Goal: Information Seeking & Learning: Get advice/opinions

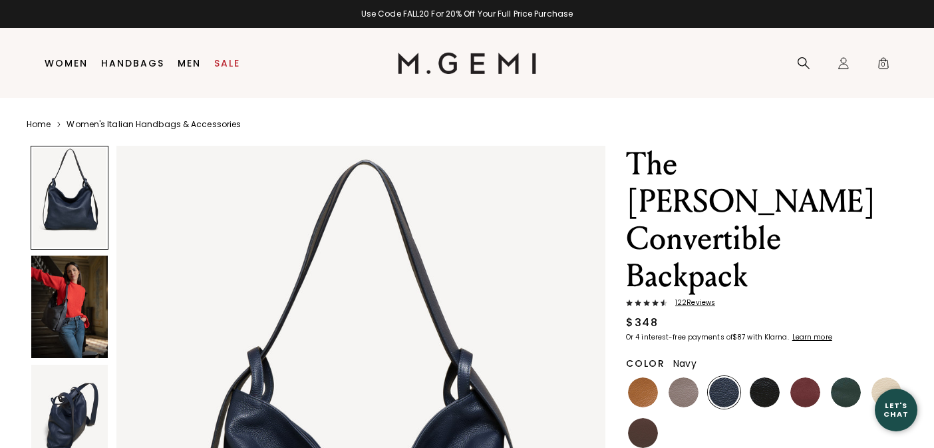
click at [75, 293] on img at bounding box center [69, 307] width 77 height 102
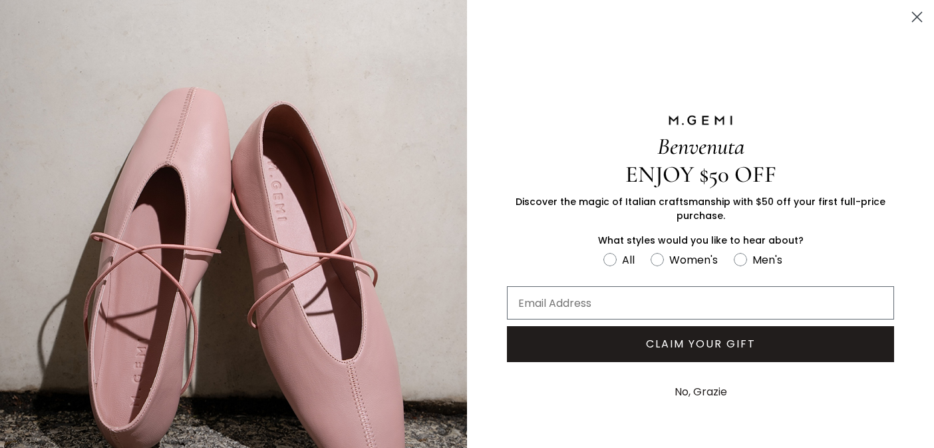
click at [917, 17] on icon "Close dialog" at bounding box center [917, 17] width 9 height 9
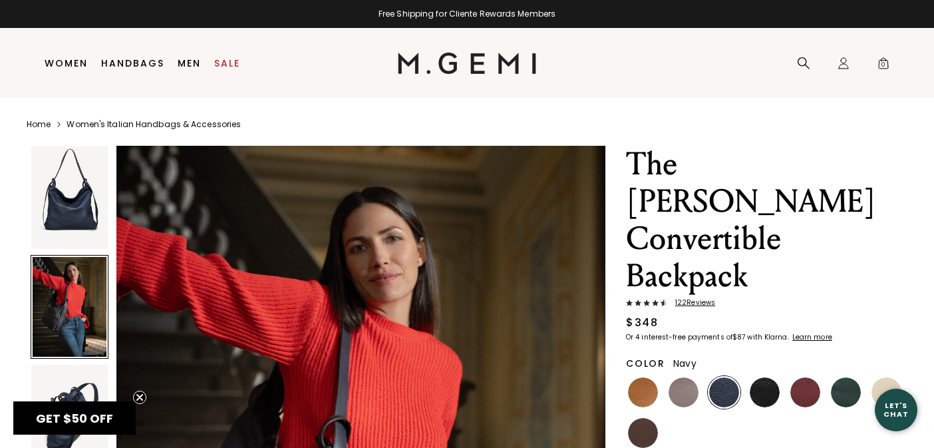
click at [72, 300] on div at bounding box center [70, 307] width 78 height 104
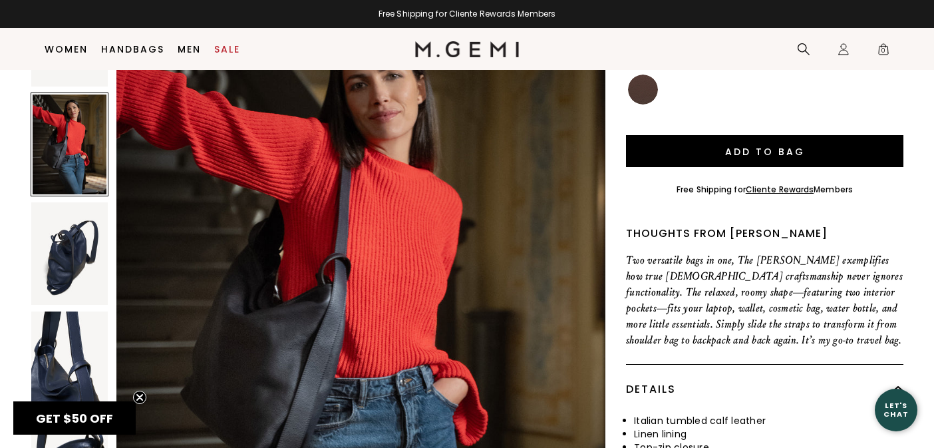
scroll to position [317, 0]
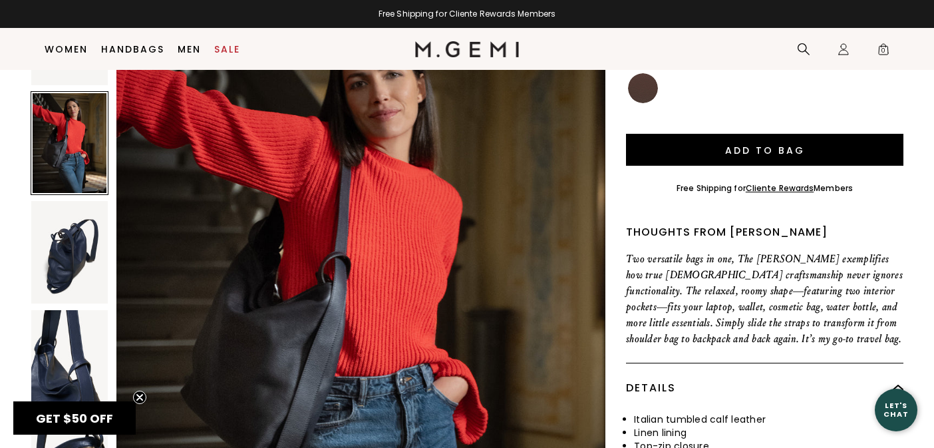
click at [57, 216] on img at bounding box center [69, 252] width 77 height 102
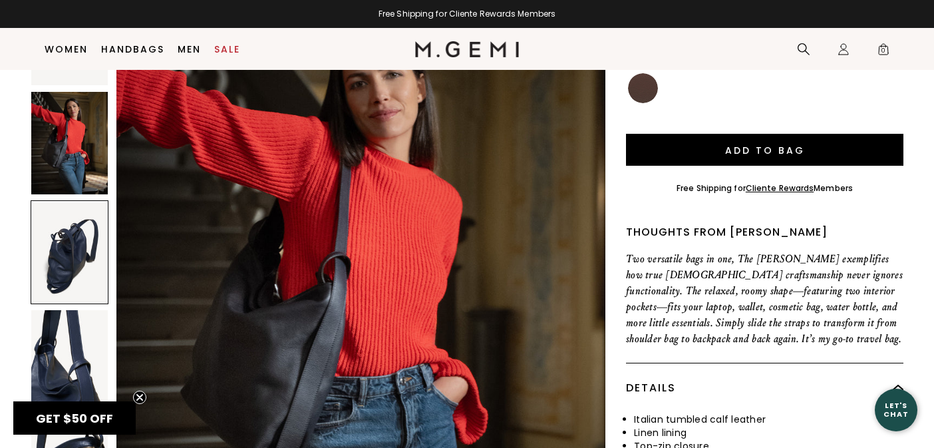
scroll to position [1330, 0]
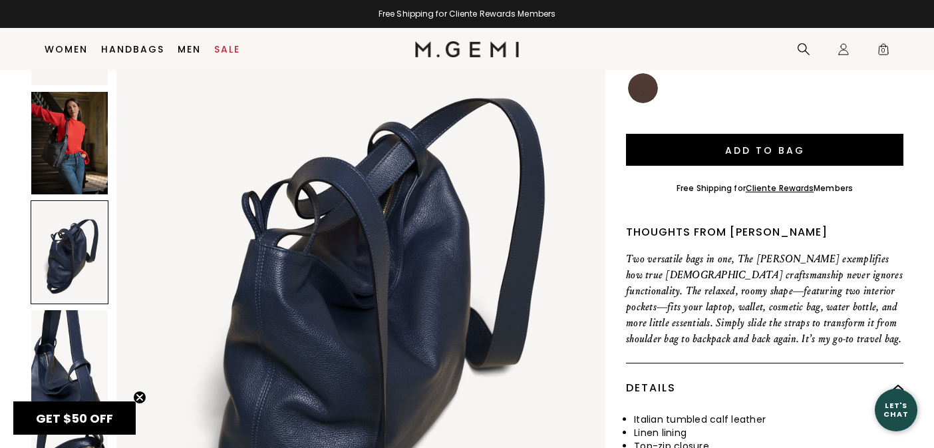
click at [71, 310] on img at bounding box center [69, 361] width 77 height 102
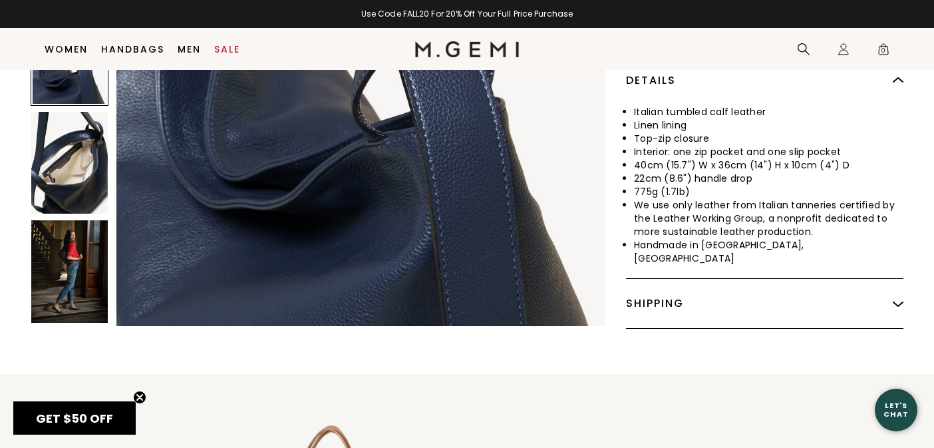
scroll to position [620, 0]
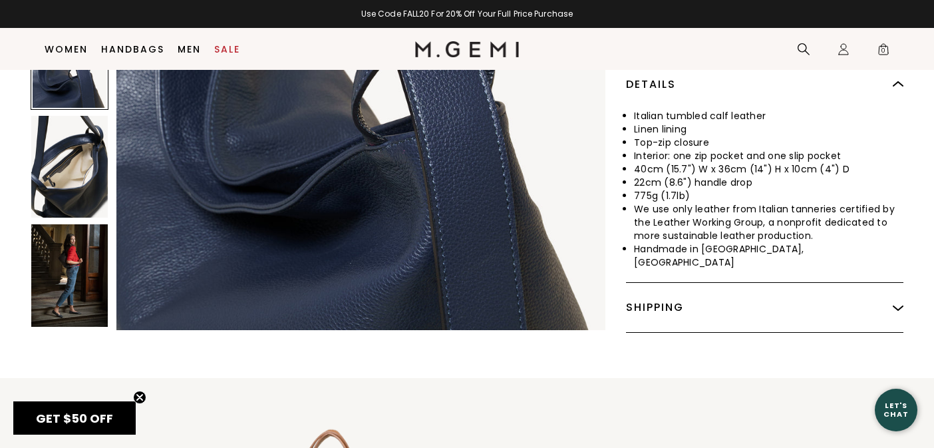
click at [64, 225] on img at bounding box center [69, 276] width 77 height 102
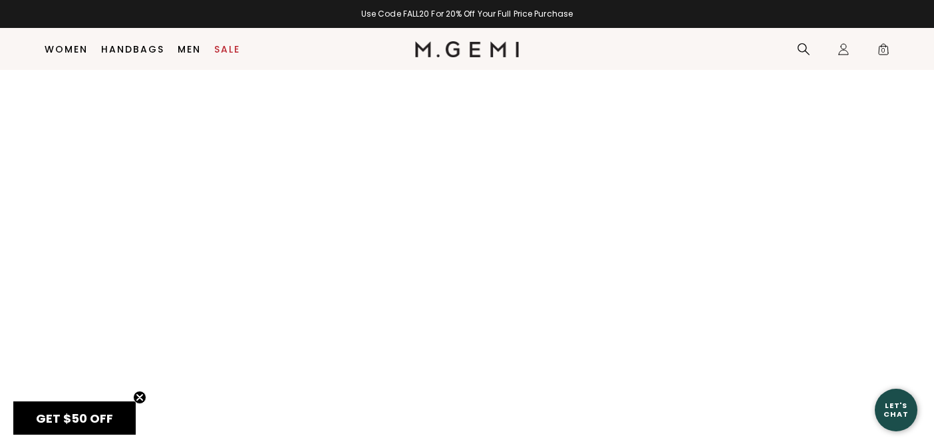
scroll to position [1529, 0]
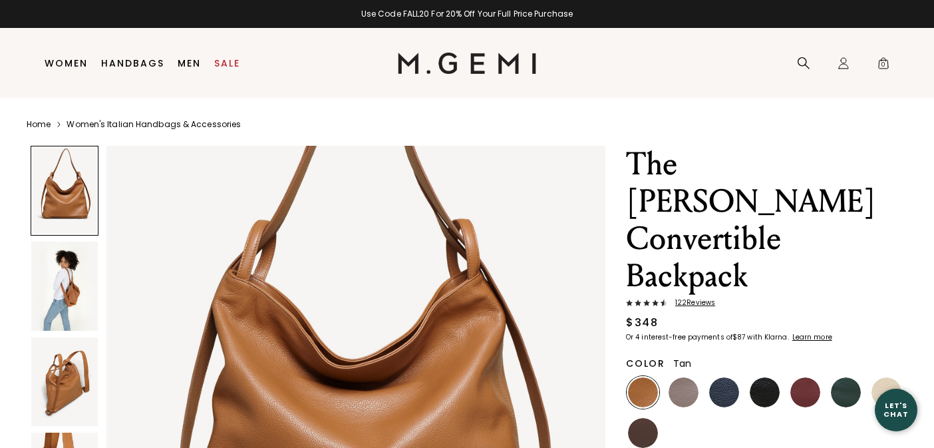
click at [79, 285] on img at bounding box center [64, 286] width 67 height 89
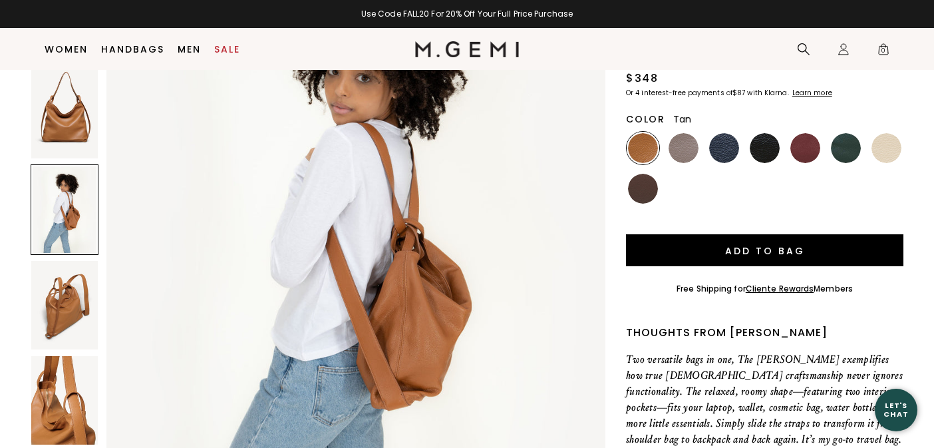
scroll to position [828, 0]
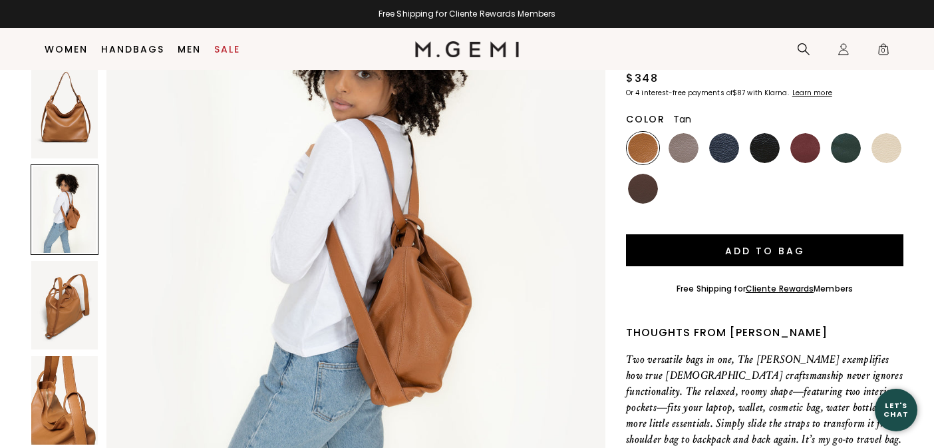
click at [67, 261] on img at bounding box center [64, 305] width 67 height 89
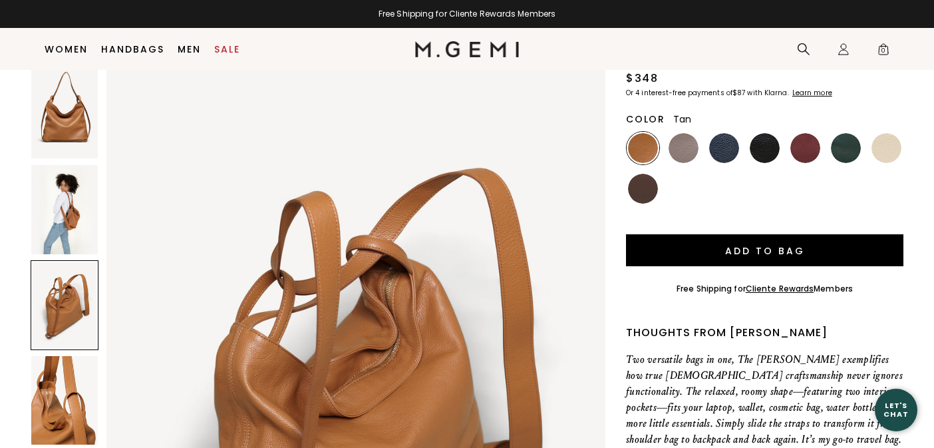
click at [60, 356] on img at bounding box center [64, 400] width 67 height 89
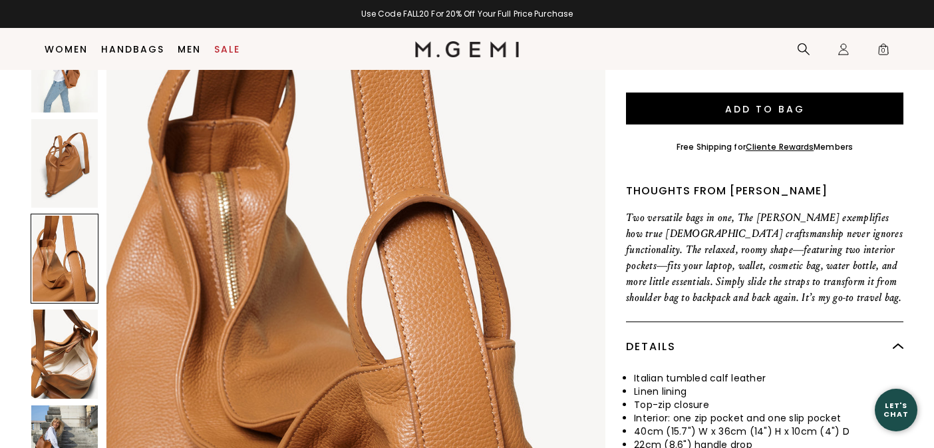
scroll to position [367, 0]
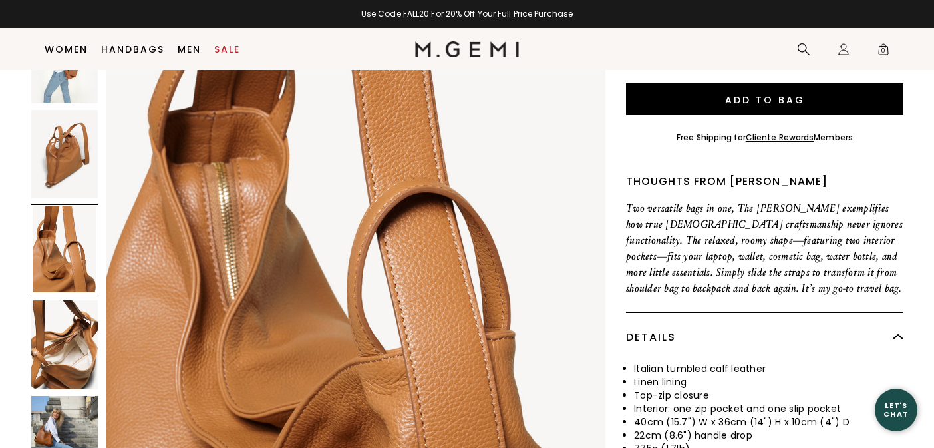
click at [57, 334] on img at bounding box center [64, 344] width 67 height 89
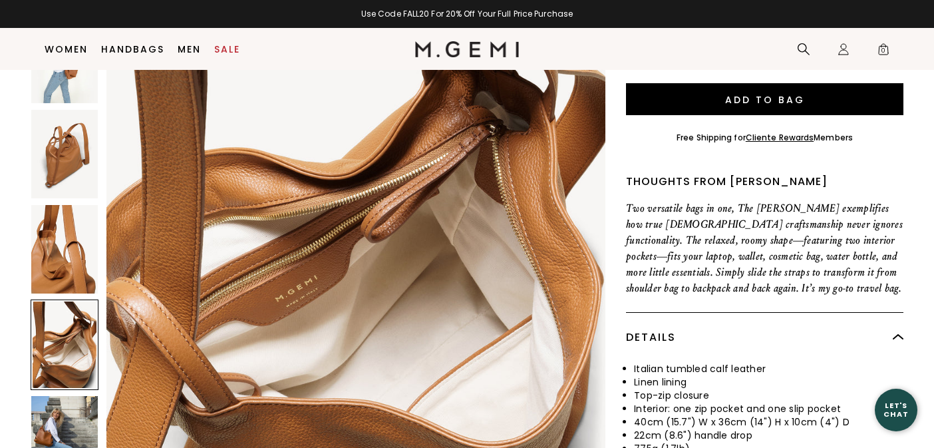
click at [57, 396] on img at bounding box center [64, 440] width 67 height 89
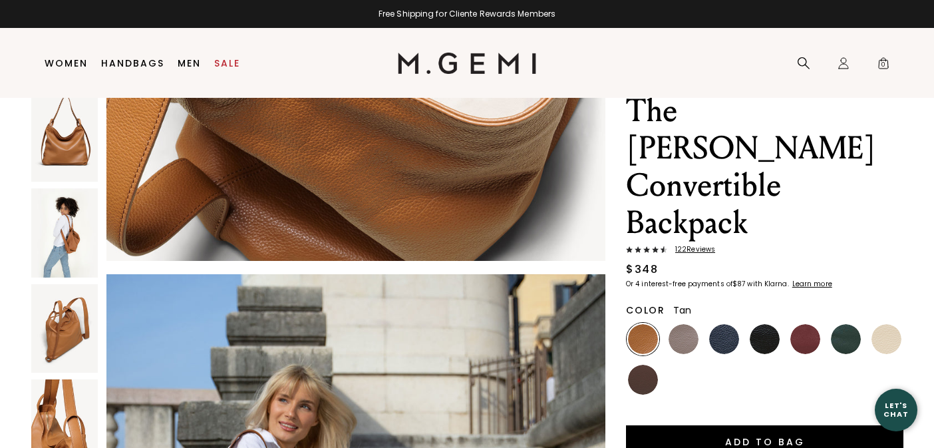
scroll to position [55, 0]
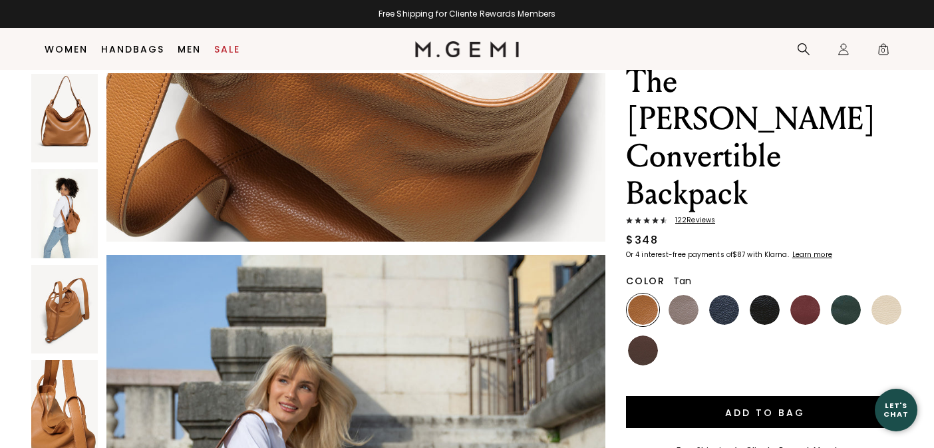
click at [703, 216] on span "122 Review s" at bounding box center [691, 220] width 48 height 8
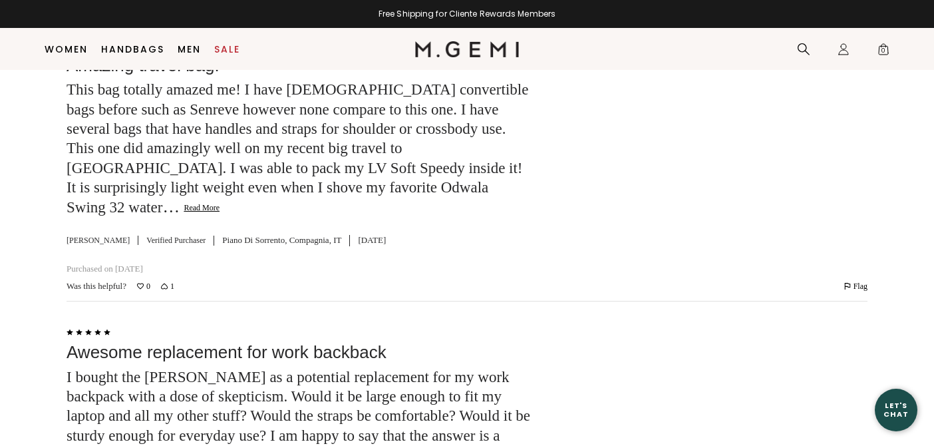
scroll to position [3758, 0]
click at [184, 202] on button "Read More" at bounding box center [202, 207] width 36 height 11
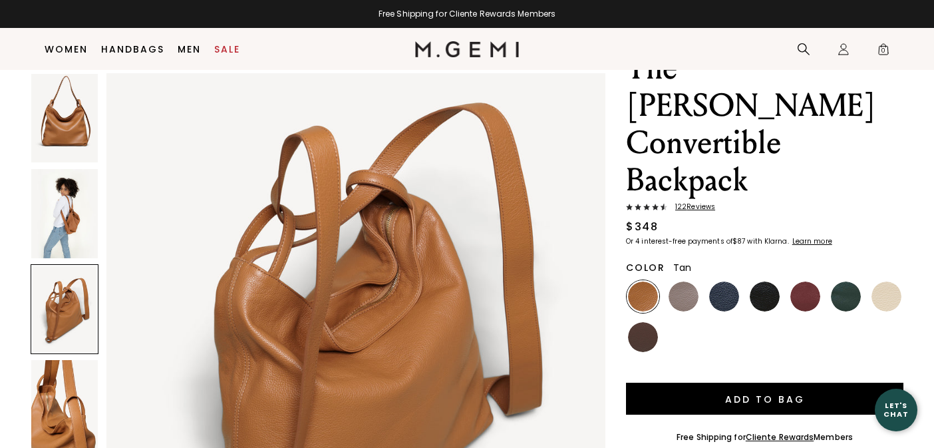
scroll to position [69, 0]
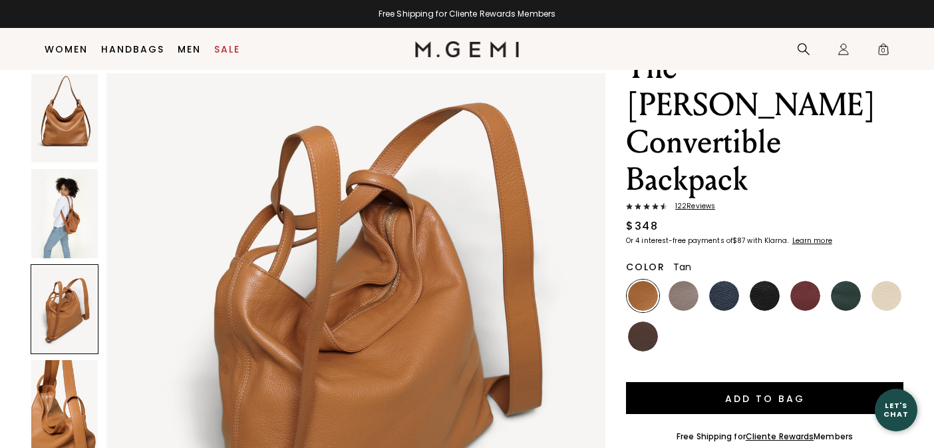
click at [61, 207] on img at bounding box center [64, 213] width 67 height 89
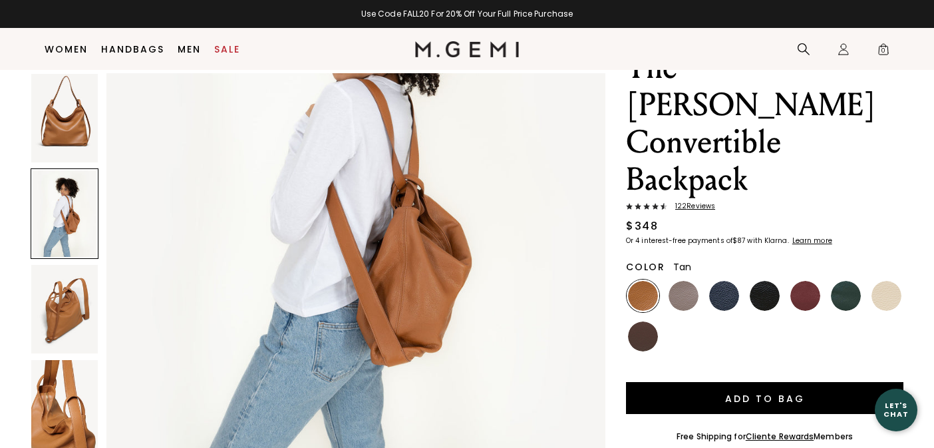
scroll to position [874, 0]
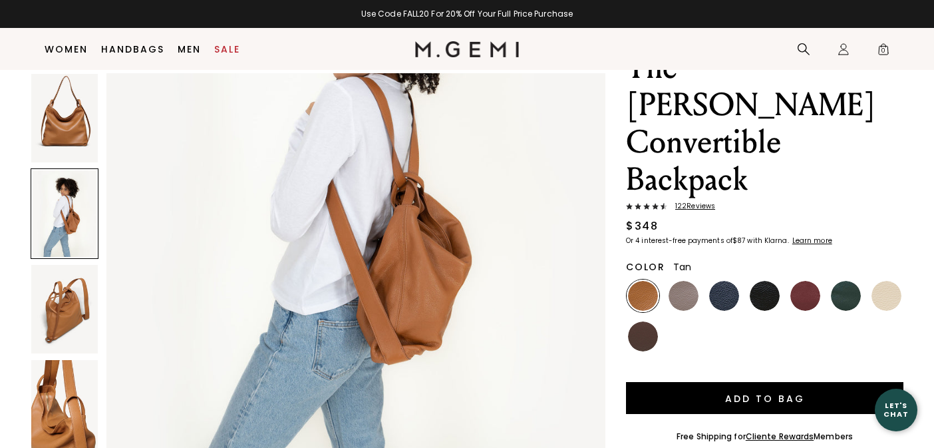
click at [43, 327] on img at bounding box center [64, 309] width 67 height 89
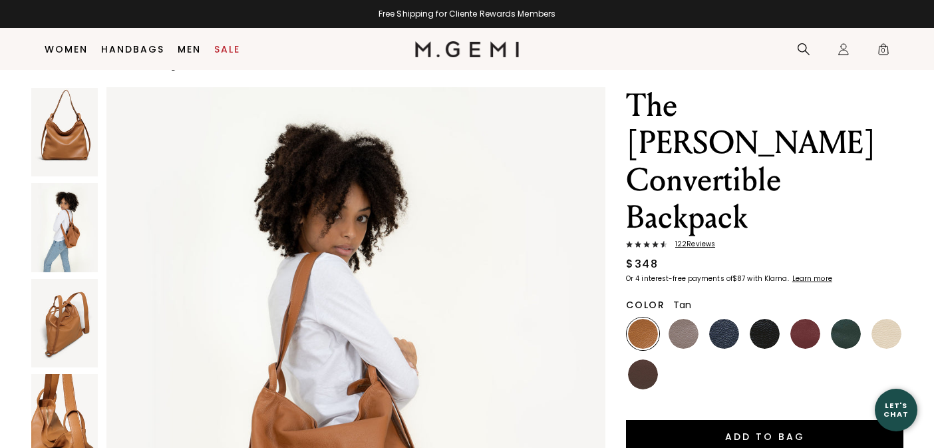
scroll to position [28, 0]
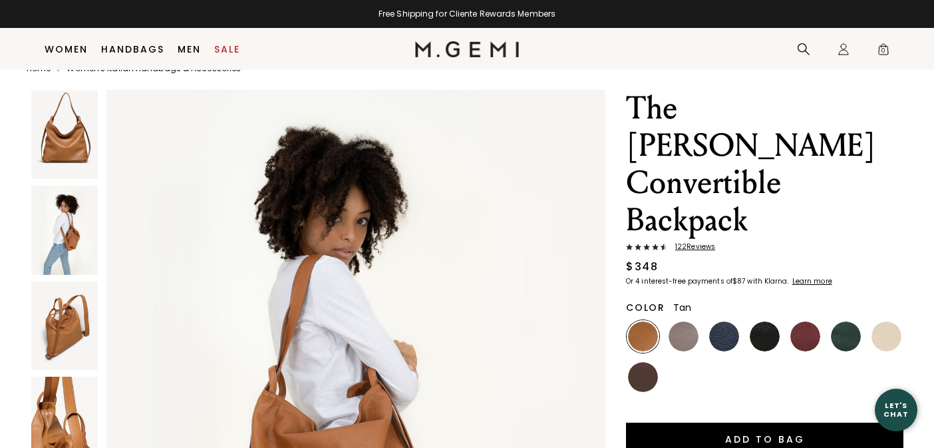
click at [72, 153] on img at bounding box center [64, 135] width 67 height 89
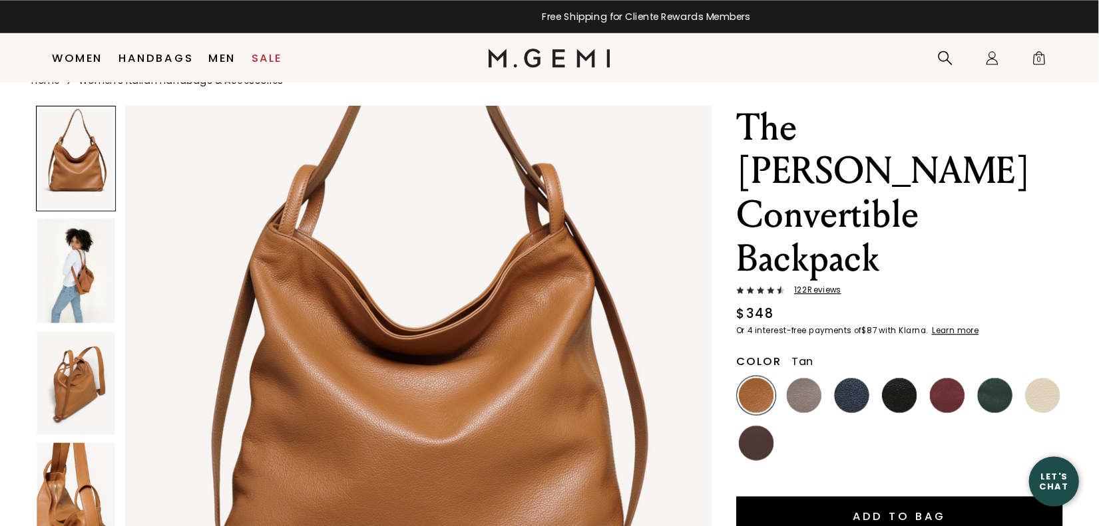
scroll to position [141, 0]
